Goal: Task Accomplishment & Management: Use online tool/utility

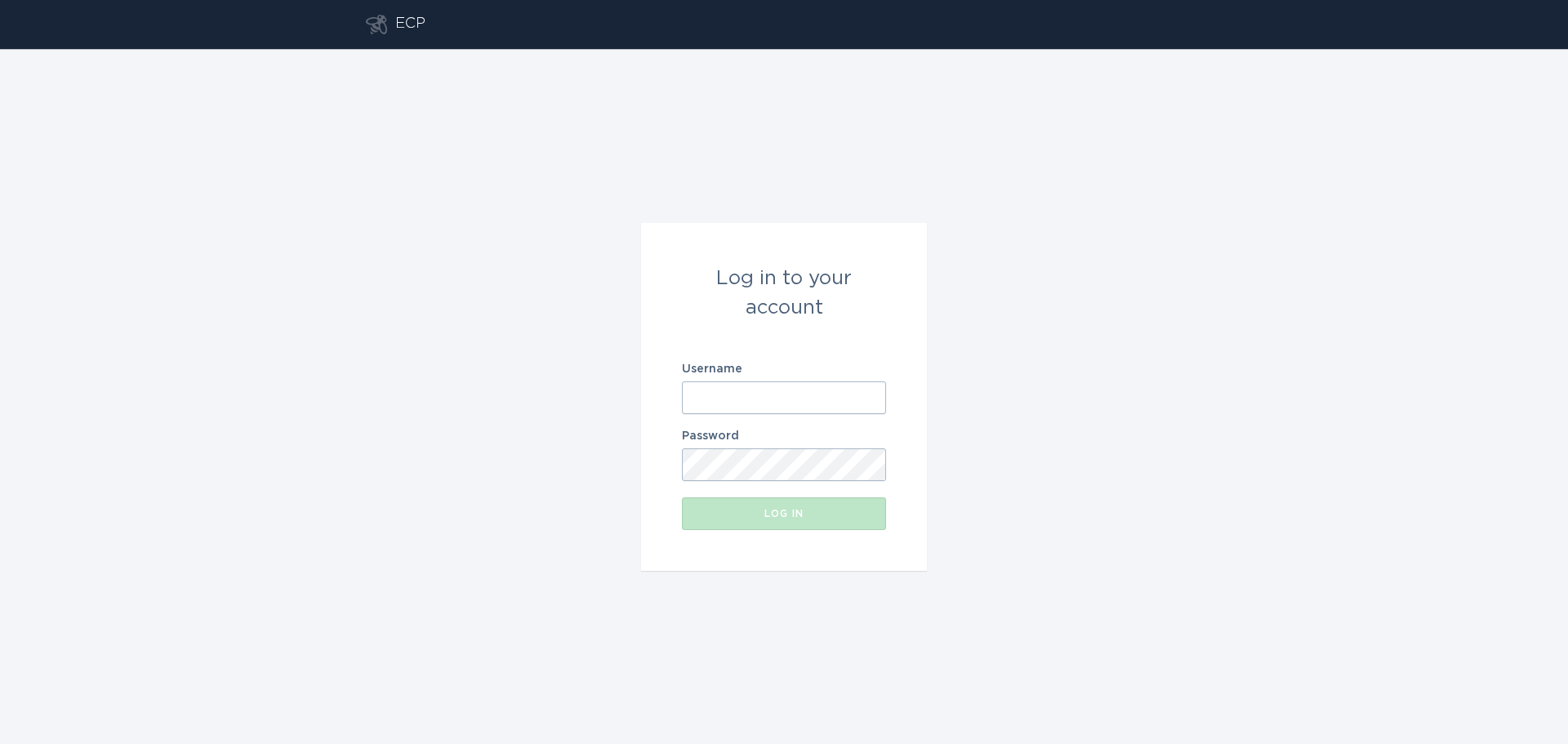
click at [727, 402] on input "Username" at bounding box center [783, 397] width 204 height 33
type input "m"
type input "[EMAIL_ADDRESS][DOMAIN_NAME]"
click at [787, 515] on div "Log in" at bounding box center [784, 513] width 188 height 9
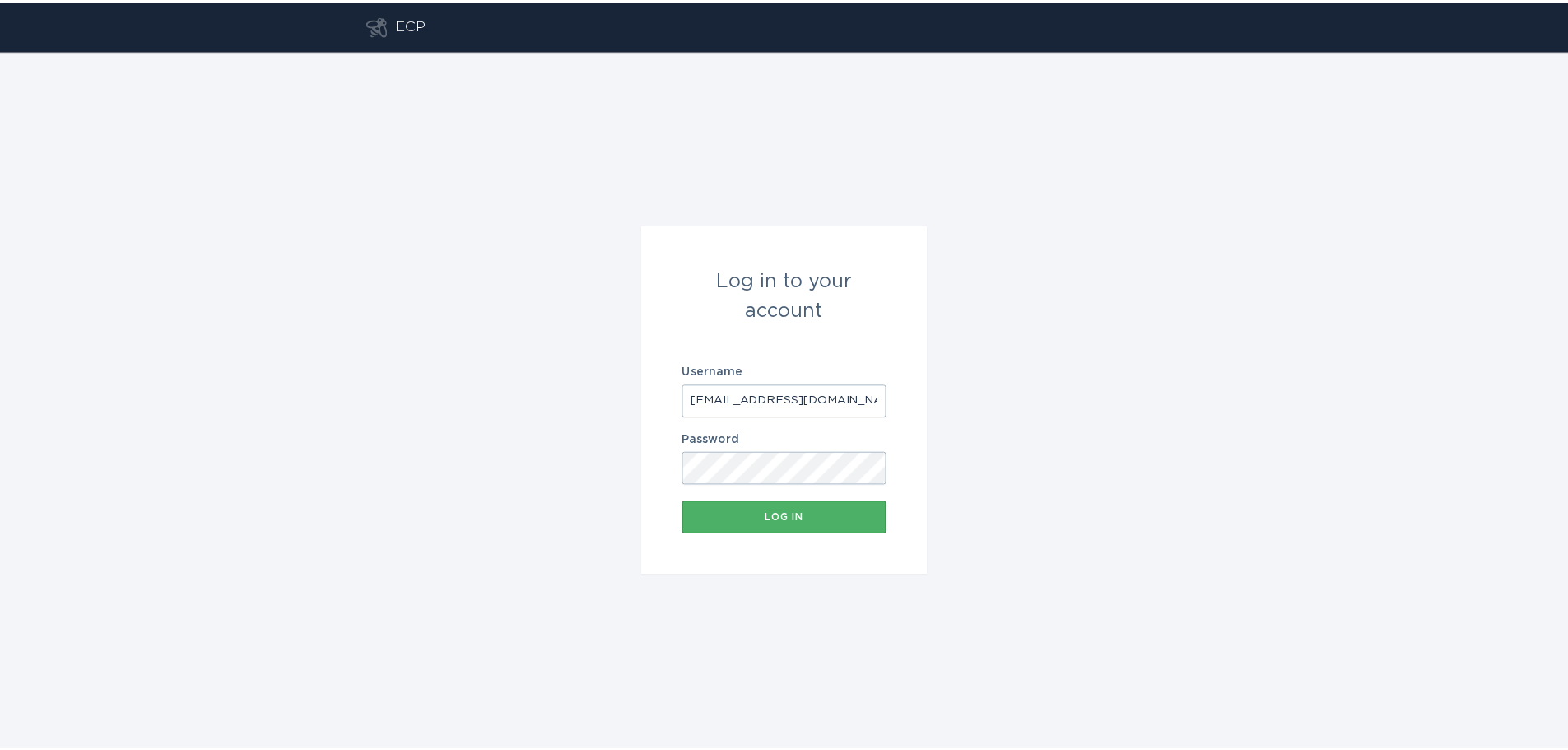
scroll to position [0, 0]
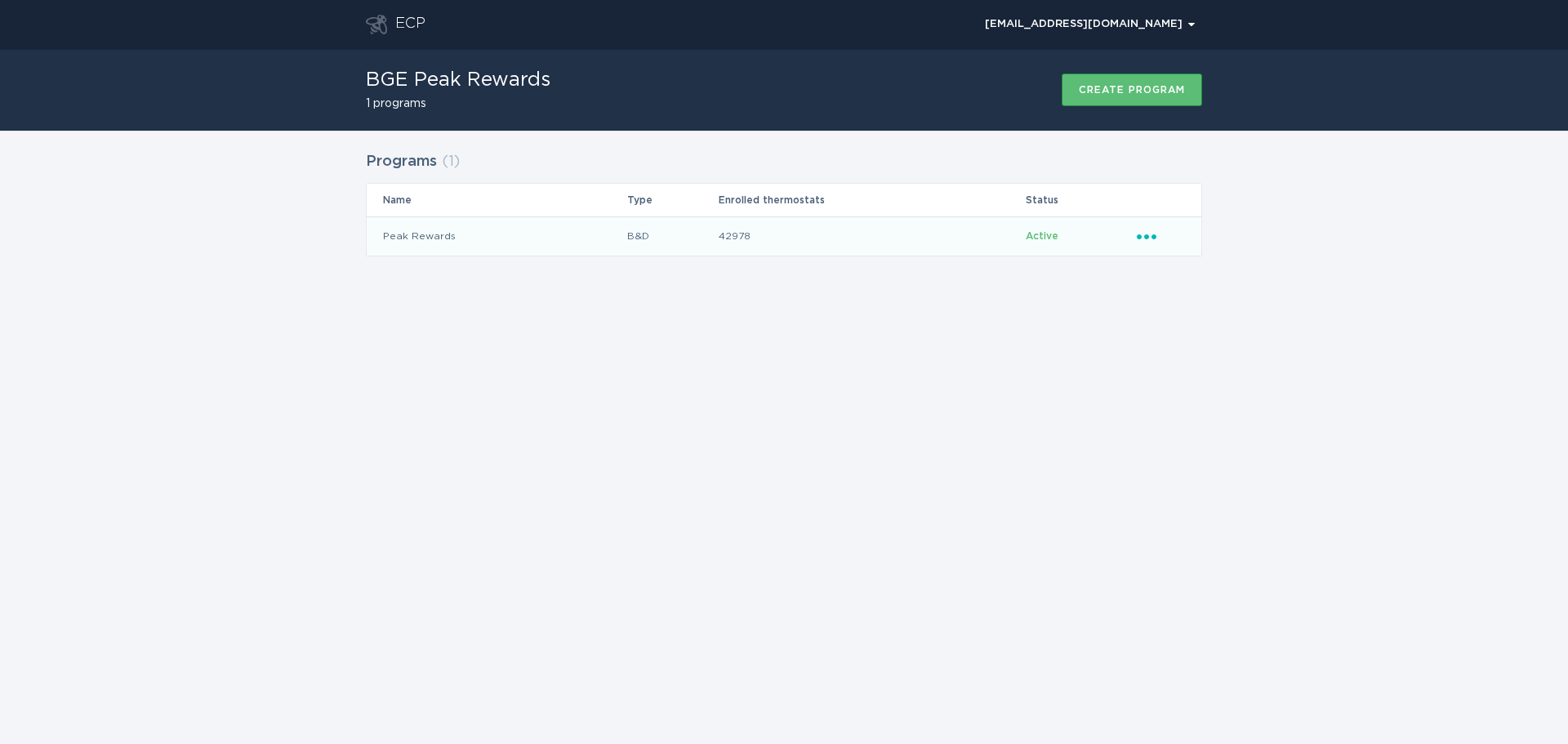
click at [1140, 236] on icon "Popover menu" at bounding box center [1146, 237] width 20 height 5
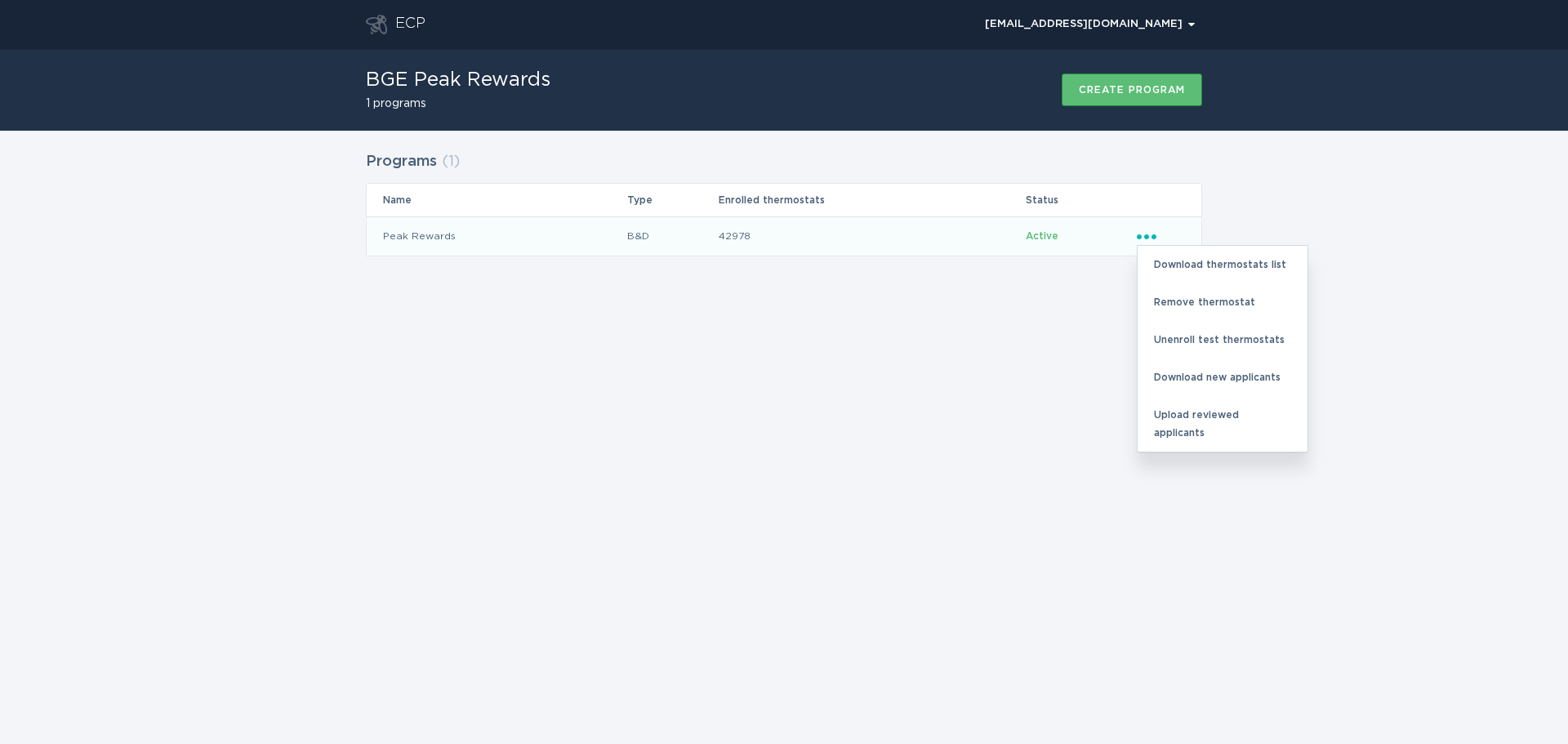
click at [922, 235] on td "42978" at bounding box center [871, 237] width 307 height 40
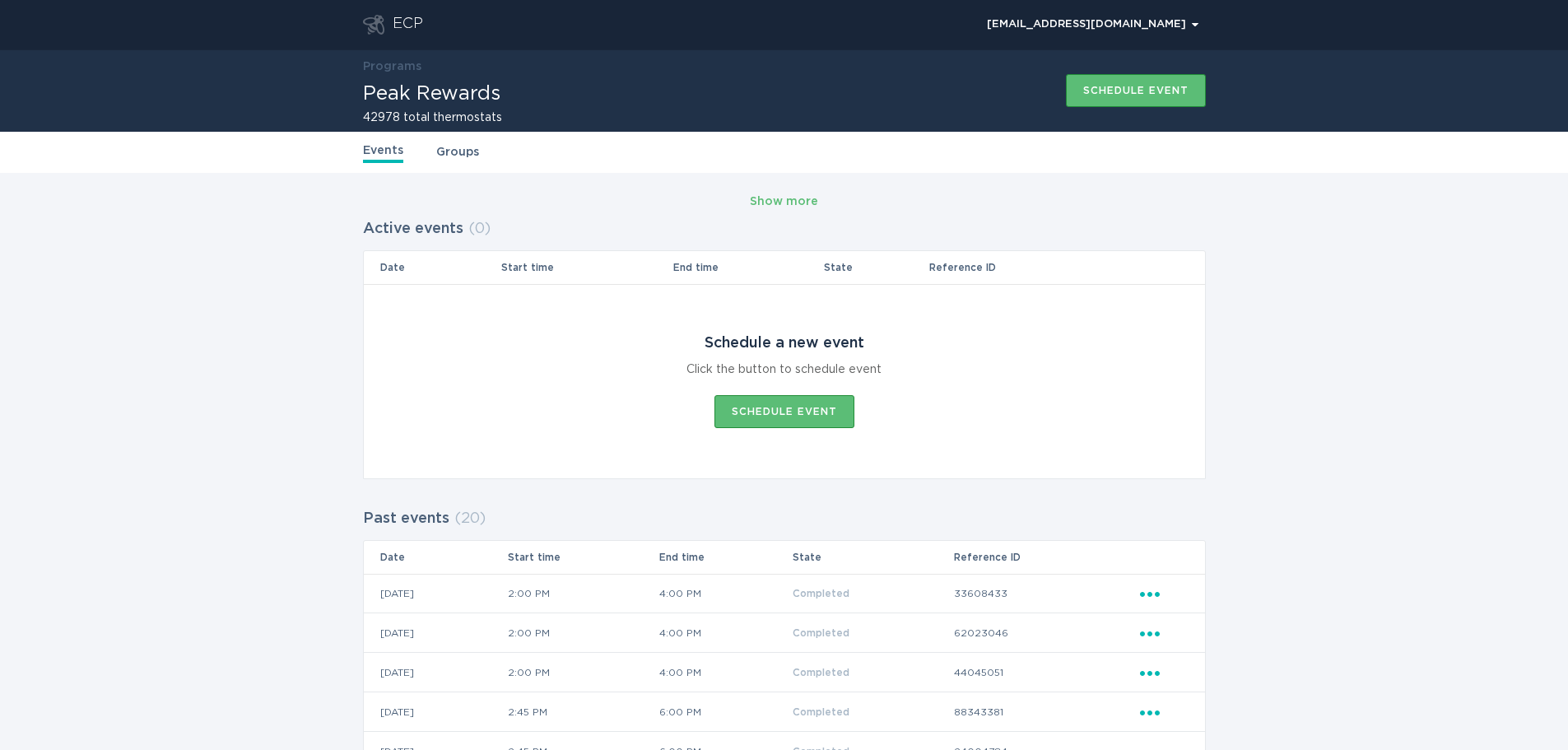
click at [457, 152] on link "Groups" at bounding box center [457, 152] width 42 height 18
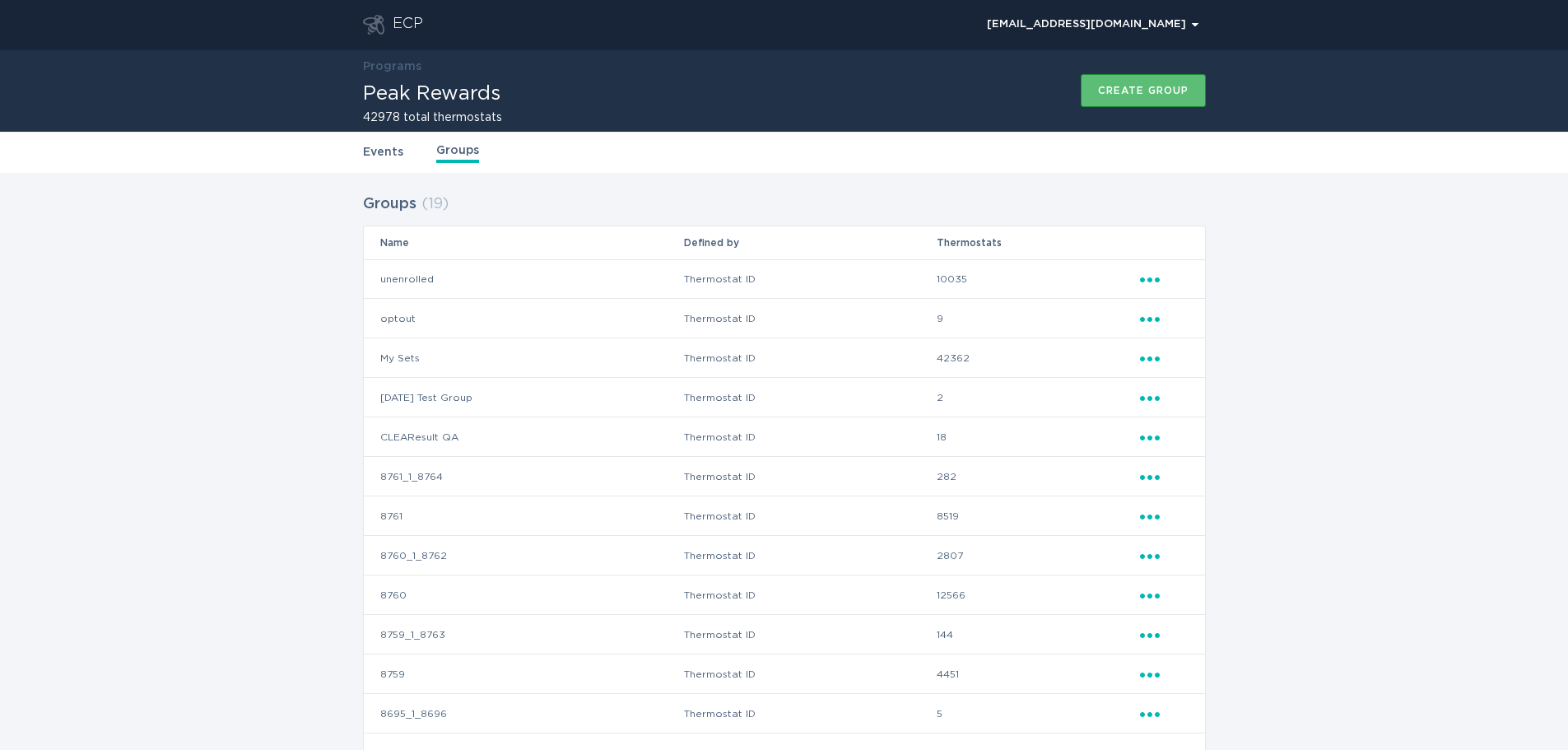
click at [1141, 277] on icon "Popover menu" at bounding box center [1149, 280] width 20 height 5
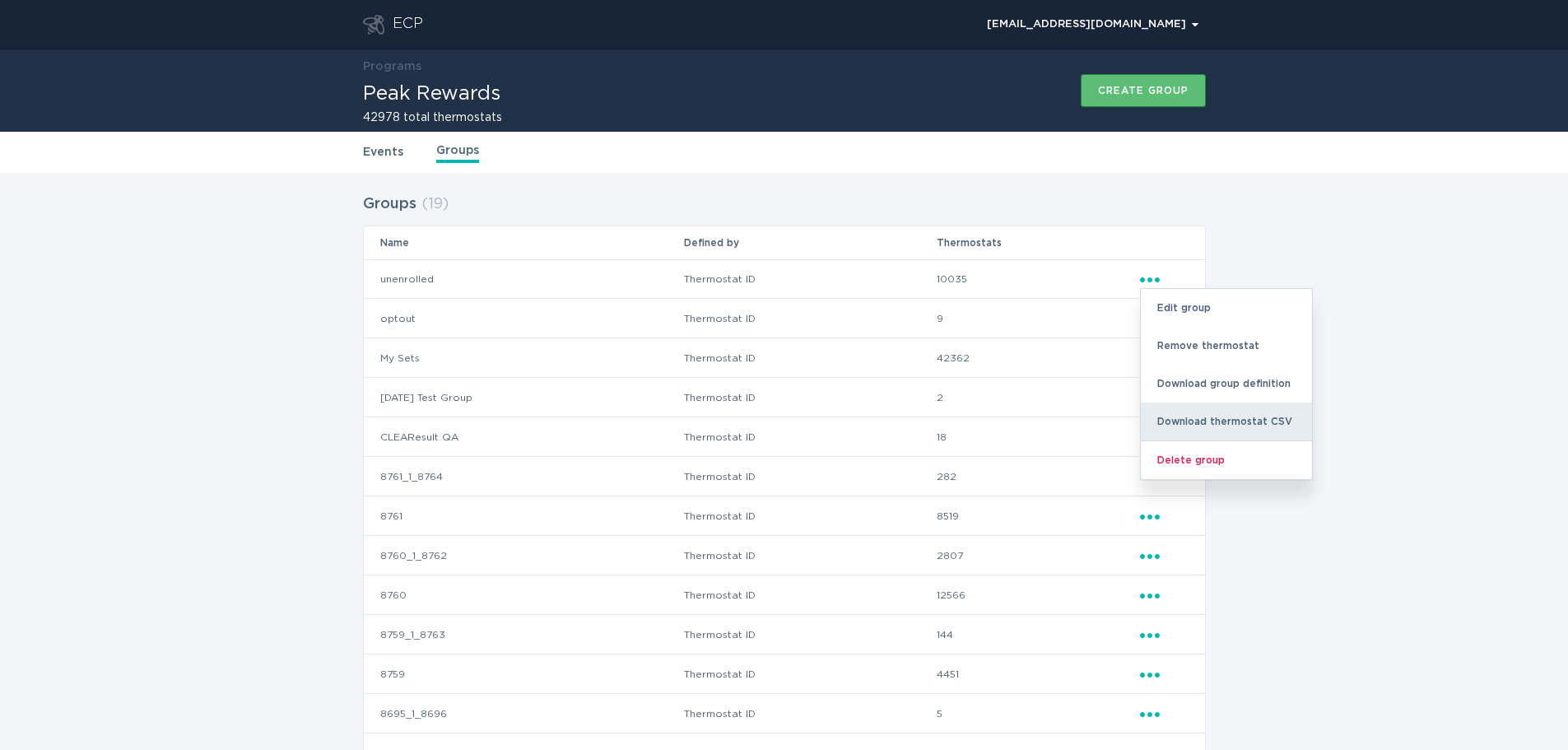
click at [1212, 426] on div "Download thermostat CSV" at bounding box center [1225, 421] width 171 height 38
